Goal: Task Accomplishment & Management: Use online tool/utility

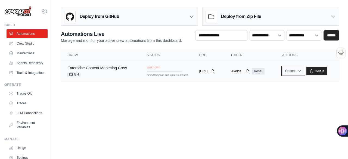
click at [301, 71] on icon "button" at bounding box center [299, 71] width 4 height 4
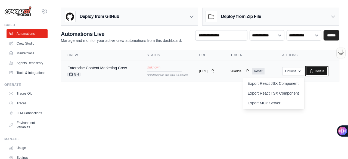
click at [318, 72] on link "Delete" at bounding box center [316, 71] width 21 height 8
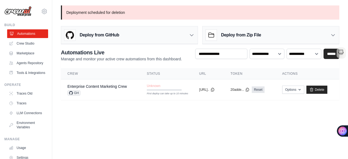
click at [30, 32] on link "Automations" at bounding box center [27, 33] width 41 height 9
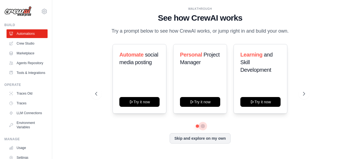
click at [201, 126] on button at bounding box center [202, 126] width 4 height 4
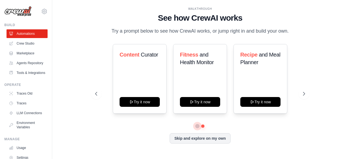
click at [197, 125] on button at bounding box center [197, 126] width 4 height 4
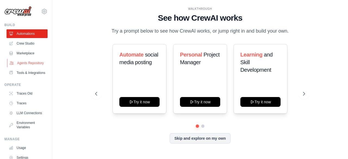
click at [28, 67] on link "Agents Repository" at bounding box center [27, 63] width 41 height 9
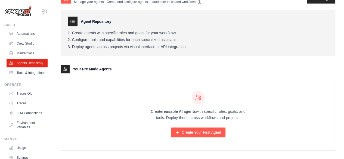
scroll to position [17, 0]
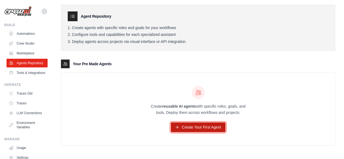
click at [194, 125] on link "Create Your First Agent" at bounding box center [198, 127] width 55 height 10
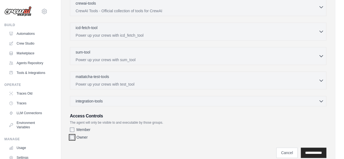
scroll to position [144, 0]
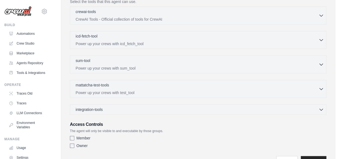
click at [115, 111] on div "integration-tools 0 selected Gmail HubSpot Microsoft Teams" at bounding box center [198, 109] width 256 height 10
click at [115, 109] on div "integration-tools 0 selected" at bounding box center [200, 108] width 248 height 5
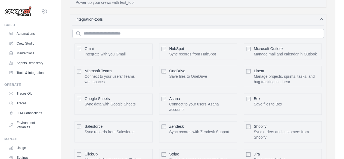
scroll to position [226, 0]
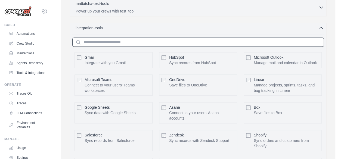
click at [136, 37] on input "text" at bounding box center [197, 41] width 251 height 9
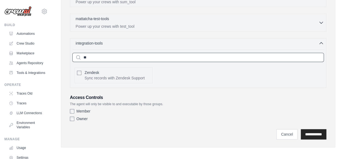
scroll to position [191, 0]
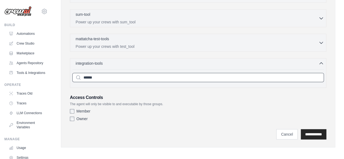
type input "******"
click at [300, 129] on input "**********" at bounding box center [313, 134] width 26 height 10
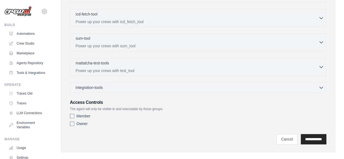
scroll to position [213, 0]
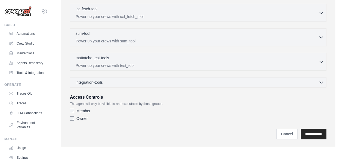
click at [104, 85] on div "integration-tools 0 selected Gmail HubSpot Microsoft Teams" at bounding box center [198, 82] width 256 height 10
click at [105, 81] on div "integration-tools 0 selected" at bounding box center [90, 81] width 29 height 5
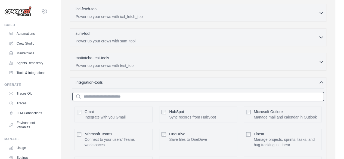
click at [108, 92] on input "text" at bounding box center [197, 96] width 251 height 9
type input "******"
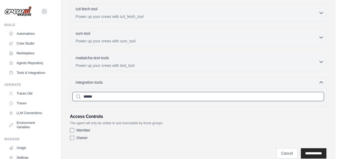
click at [121, 92] on input "******" at bounding box center [197, 96] width 251 height 9
drag, startPoint x: 103, startPoint y: 93, endPoint x: 54, endPoint y: 87, distance: 50.1
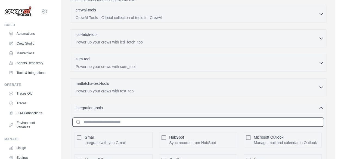
scroll to position [186, 0]
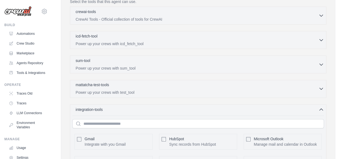
click at [138, 90] on p "Power up your crews with test_tool" at bounding box center [197, 92] width 243 height 5
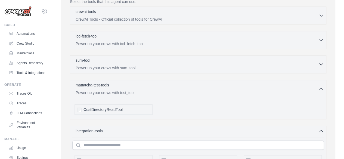
click at [144, 65] on p "Power up your crews with sum_tool" at bounding box center [197, 67] width 243 height 5
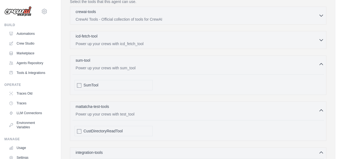
scroll to position [159, 0]
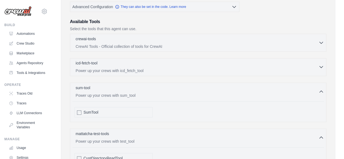
click at [144, 69] on p "Power up your crews with icd_fetch_tool" at bounding box center [197, 70] width 243 height 5
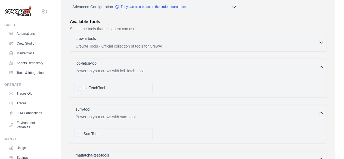
click at [136, 46] on p "CrewAI Tools - Official collection of tools for CrewAI" at bounding box center [197, 45] width 243 height 5
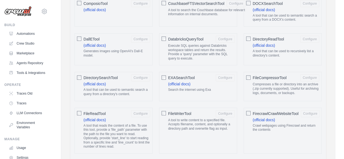
scroll to position [322, 0]
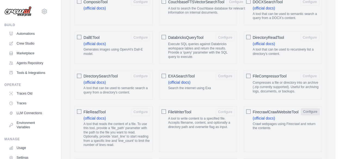
click at [310, 109] on button "Configure" at bounding box center [309, 111] width 19 height 7
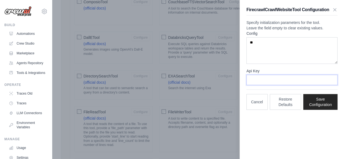
click at [277, 85] on input "Api Key" at bounding box center [291, 80] width 91 height 10
click at [334, 10] on icon "button" at bounding box center [334, 9] width 5 height 5
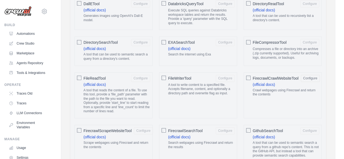
scroll to position [349, 0]
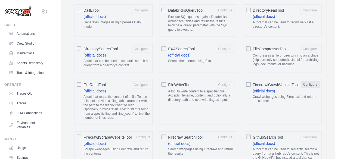
click at [311, 81] on button "Configure" at bounding box center [309, 84] width 19 height 7
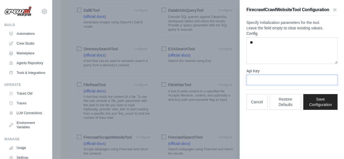
click at [266, 85] on input "Api Key" at bounding box center [291, 80] width 91 height 10
click at [252, 55] on textarea "**" at bounding box center [291, 50] width 91 height 27
click at [332, 12] on icon "button" at bounding box center [334, 9] width 5 height 5
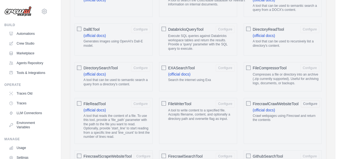
scroll to position [322, 0]
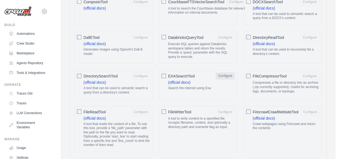
click at [223, 75] on button "Configure" at bounding box center [224, 75] width 19 height 7
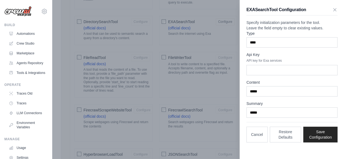
scroll to position [349, 0]
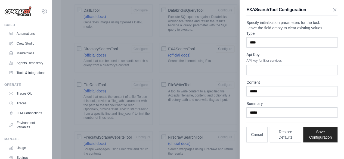
click at [220, 74] on div at bounding box center [172, 79] width 344 height 159
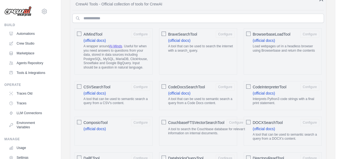
scroll to position [213, 0]
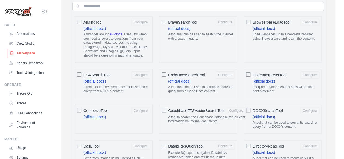
click at [24, 54] on link "Marketplace" at bounding box center [27, 53] width 41 height 9
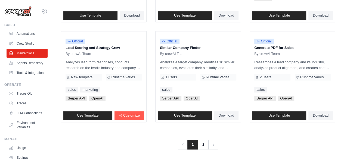
scroll to position [358, 0]
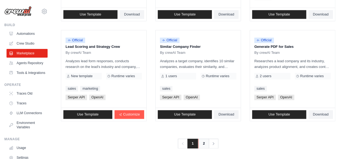
click at [202, 141] on link "2" at bounding box center [203, 144] width 11 height 10
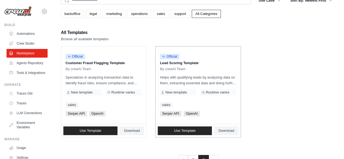
scroll to position [44, 0]
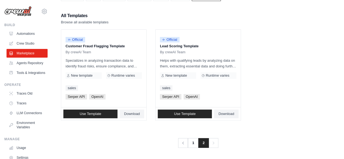
click at [216, 143] on span "Next" at bounding box center [213, 143] width 10 height 10
click at [192, 142] on link "1" at bounding box center [193, 143] width 11 height 10
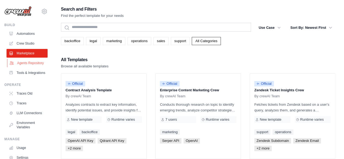
click at [27, 63] on link "Agents Repository" at bounding box center [27, 63] width 41 height 9
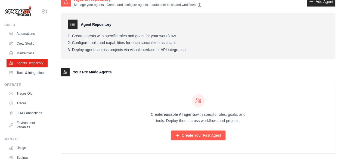
scroll to position [17, 0]
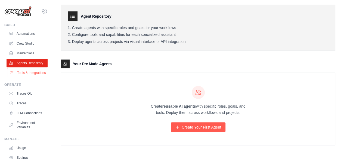
click at [23, 77] on link "Tools & Integrations" at bounding box center [27, 72] width 41 height 9
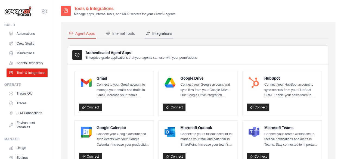
click at [168, 36] on div "Integrations" at bounding box center [159, 33] width 26 height 5
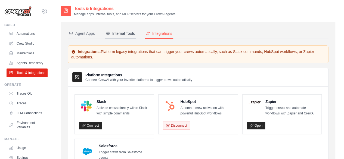
click at [125, 35] on div "Internal Tools" at bounding box center [120, 33] width 29 height 5
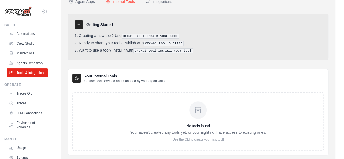
scroll to position [20, 0]
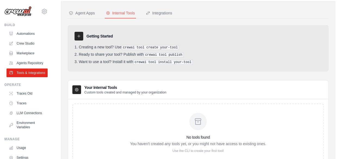
drag, startPoint x: 157, startPoint y: 55, endPoint x: 168, endPoint y: 55, distance: 11.1
click at [158, 55] on pre "crewai tool publish" at bounding box center [164, 54] width 40 height 5
click at [168, 55] on pre "crewai tool publish" at bounding box center [164, 54] width 40 height 5
click at [140, 62] on pre "crewai tool install your-tool" at bounding box center [162, 62] width 59 height 5
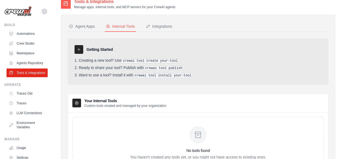
scroll to position [0, 0]
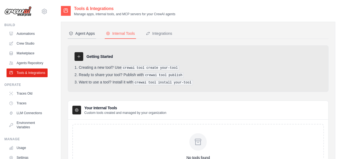
click at [81, 33] on div "Agent Apps" at bounding box center [82, 33] width 26 height 5
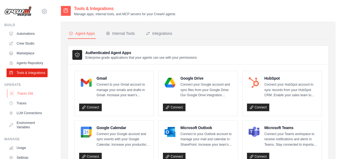
click at [24, 98] on link "Traces Old" at bounding box center [27, 93] width 41 height 9
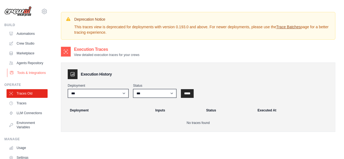
click at [25, 77] on link "Tools & Integrations" at bounding box center [27, 72] width 41 height 9
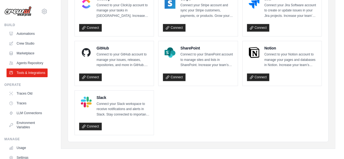
scroll to position [327, 0]
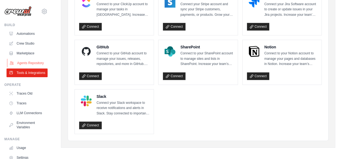
click at [23, 62] on link "Agents Repository" at bounding box center [27, 63] width 41 height 9
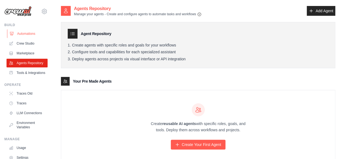
click at [25, 34] on link "Automations" at bounding box center [27, 33] width 41 height 9
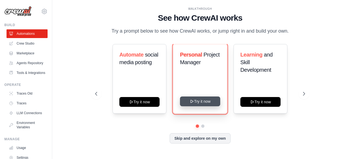
click at [207, 101] on button "Try it now" at bounding box center [200, 101] width 40 height 10
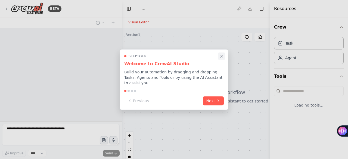
select select "****"
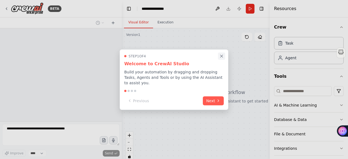
click at [222, 58] on icon "Close walkthrough" at bounding box center [221, 56] width 5 height 5
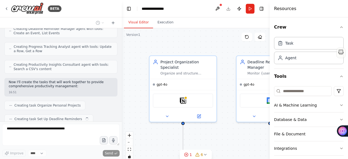
scroll to position [221, 0]
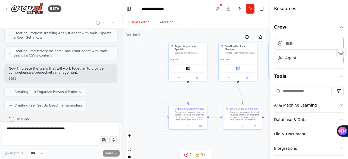
drag, startPoint x: 182, startPoint y: 116, endPoint x: 158, endPoint y: 88, distance: 37.3
click at [158, 88] on div ".deletable-edge-delete-btn { width: 20px; height: 20px; border: 0px solid #ffff…" at bounding box center [196, 96] width 148 height 136
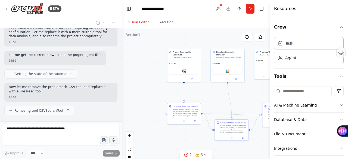
scroll to position [379, 0]
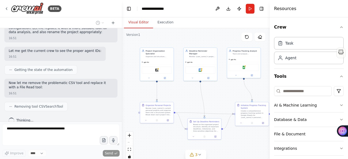
drag, startPoint x: 140, startPoint y: 77, endPoint x: 122, endPoint y: 82, distance: 18.2
click at [122, 82] on div ".deletable-edge-delete-btn { width: 20px; height: 20px; border: 0px solid #ffff…" at bounding box center [196, 96] width 148 height 136
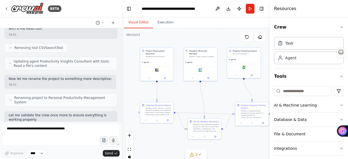
scroll to position [466, 0]
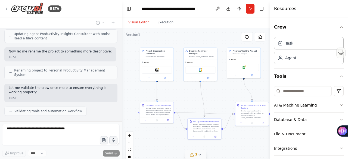
click at [196, 155] on span "3" at bounding box center [196, 154] width 2 height 5
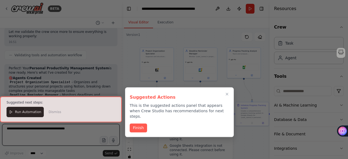
scroll to position [526, 0]
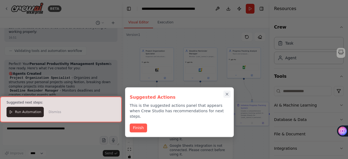
click at [229, 96] on icon "Close walkthrough" at bounding box center [226, 94] width 5 height 5
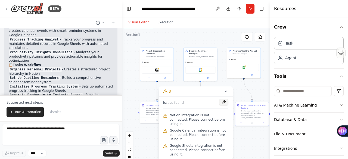
click at [223, 105] on button at bounding box center [223, 102] width 9 height 7
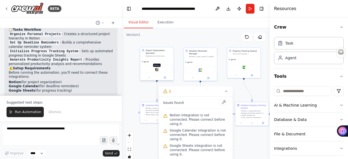
click at [157, 68] on img at bounding box center [156, 69] width 3 height 3
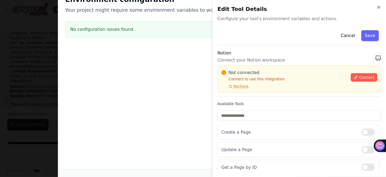
scroll to position [634, 0]
click at [323, 70] on span "Connect" at bounding box center [330, 69] width 14 height 4
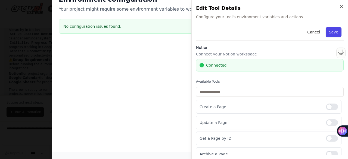
click at [332, 33] on button "Save" at bounding box center [333, 32] width 16 height 10
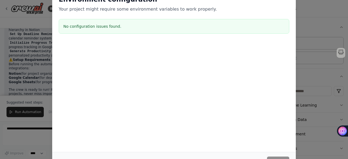
click at [282, 155] on div "Cancel Save" at bounding box center [173, 161] width 243 height 19
click at [340, 50] on icon "button" at bounding box center [340, 51] width 5 height 5
click at [342, 47] on button "button" at bounding box center [343, 46] width 4 height 4
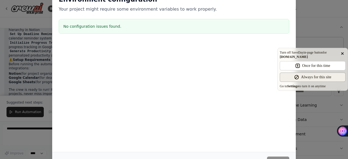
click at [313, 76] on div "Always for this site" at bounding box center [316, 76] width 30 height 5
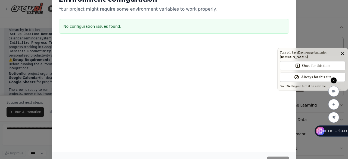
click at [332, 80] on icon at bounding box center [333, 80] width 3 height 3
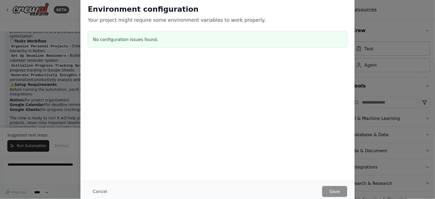
scroll to position [589, 0]
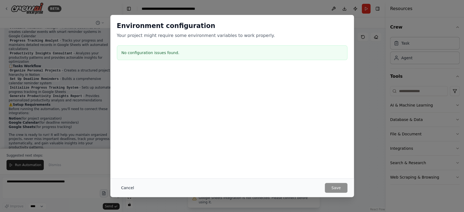
click at [133, 159] on button "Cancel" at bounding box center [127, 188] width 21 height 10
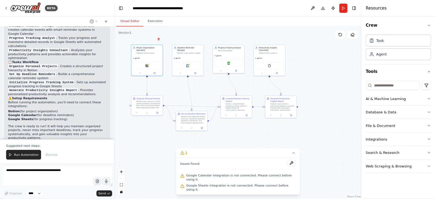
scroll to position [589, 0]
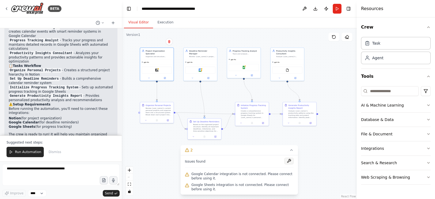
click at [289, 159] on button at bounding box center [288, 161] width 9 height 7
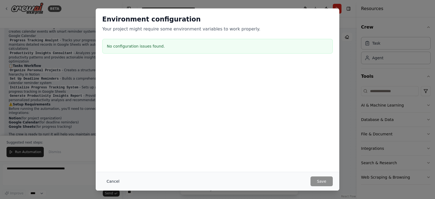
click at [103, 159] on button "Cancel" at bounding box center [112, 181] width 21 height 10
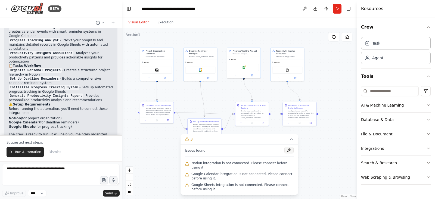
click at [288, 153] on button at bounding box center [288, 150] width 9 height 7
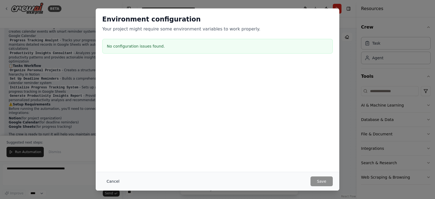
click at [110, 159] on button "Cancel" at bounding box center [112, 181] width 21 height 10
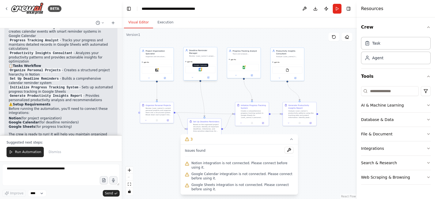
click at [201, 68] on div "Google Calendar" at bounding box center [200, 69] width 30 height 7
click at [197, 70] on div "Google Calendar" at bounding box center [200, 69] width 30 height 7
click at [198, 68] on div "Google Calendar" at bounding box center [200, 69] width 30 height 7
click at [235, 159] on div "Issues found Notion integration is not connected. Please connect before using i…" at bounding box center [238, 169] width 117 height 50
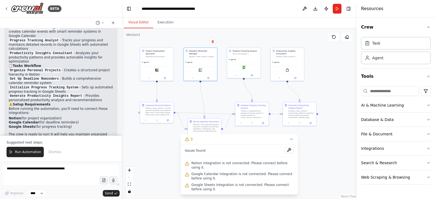
drag, startPoint x: 217, startPoint y: 175, endPoint x: 200, endPoint y: 181, distance: 18.5
click at [214, 159] on span "Google Calendar integration is not connected. Please connect before using it." at bounding box center [242, 176] width 102 height 9
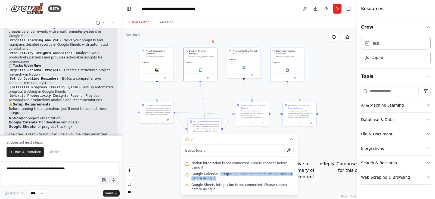
click at [347, 159] on span "Ask anything related to this CTRL+J" at bounding box center [416, 171] width 36 height 20
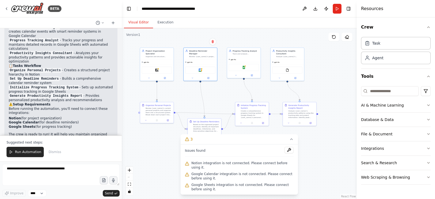
click at [288, 153] on button at bounding box center [288, 150] width 9 height 7
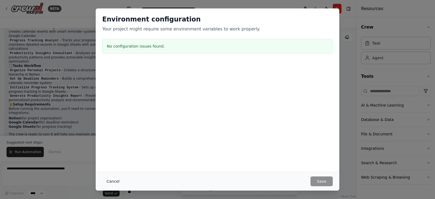
click at [115, 159] on button "Cancel" at bounding box center [112, 181] width 21 height 10
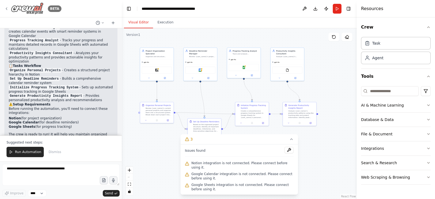
click at [5, 8] on icon at bounding box center [6, 9] width 4 height 4
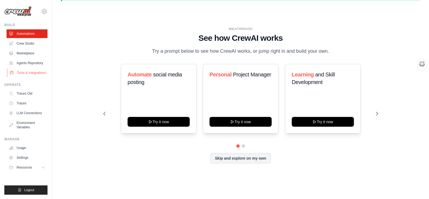
click at [27, 74] on link "Tools & Integrations" at bounding box center [27, 72] width 41 height 9
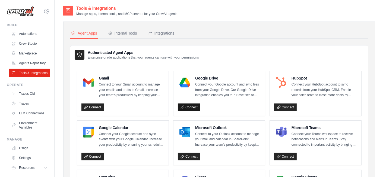
scroll to position [30, 0]
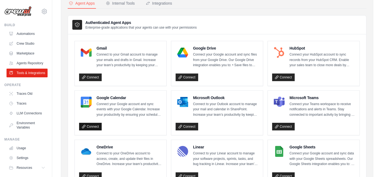
click at [91, 124] on link "Connect" at bounding box center [90, 126] width 23 height 8
